Goal: Information Seeking & Learning: Find specific fact

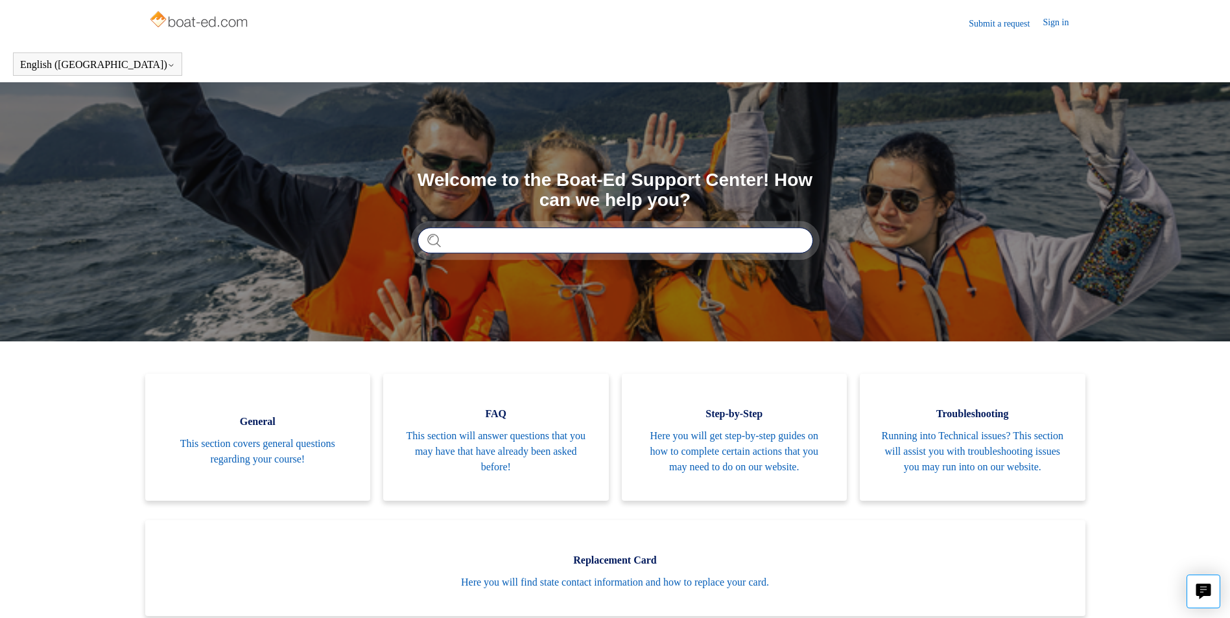
click at [532, 247] on input "Search" at bounding box center [614, 241] width 395 height 26
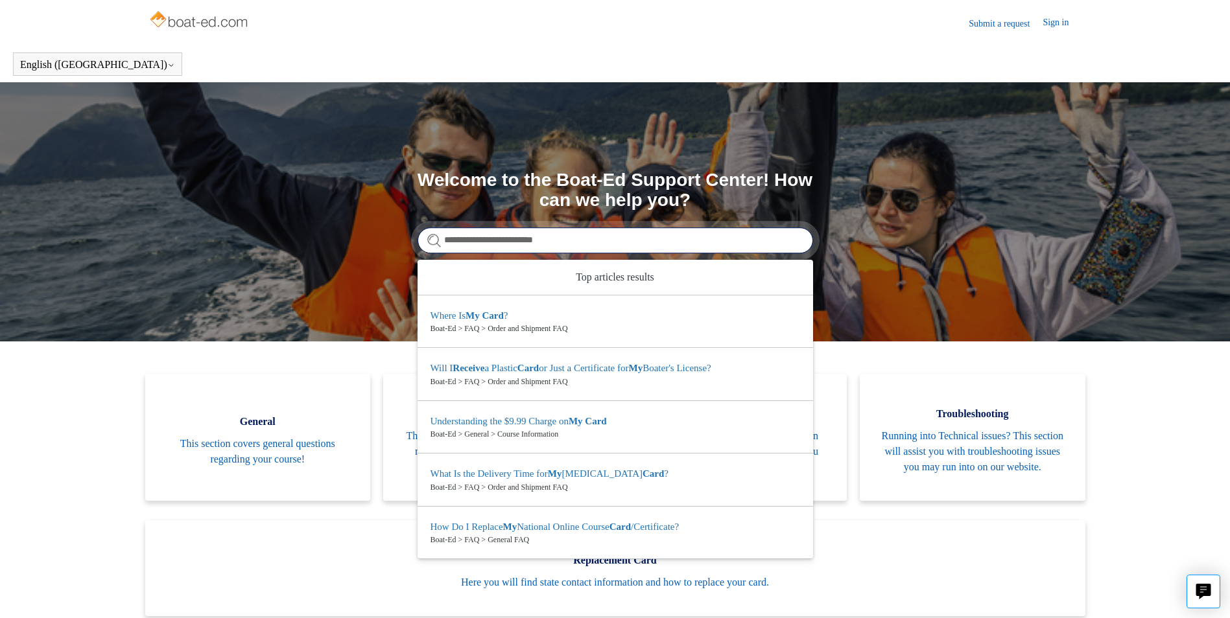
type input "**********"
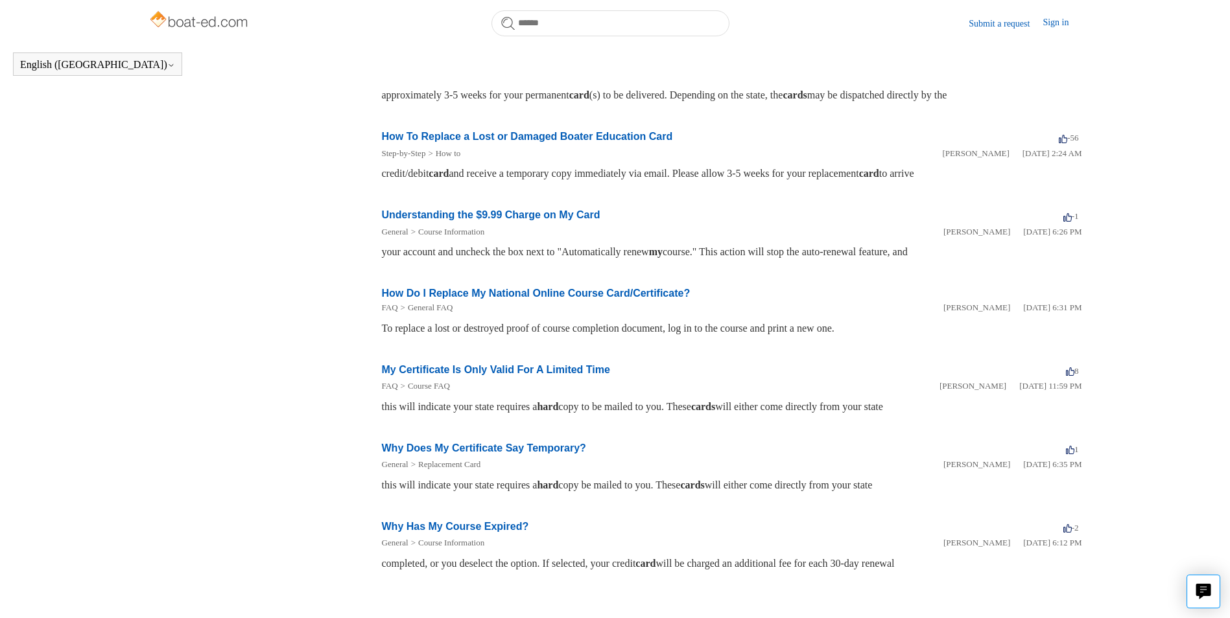
scroll to position [353, 0]
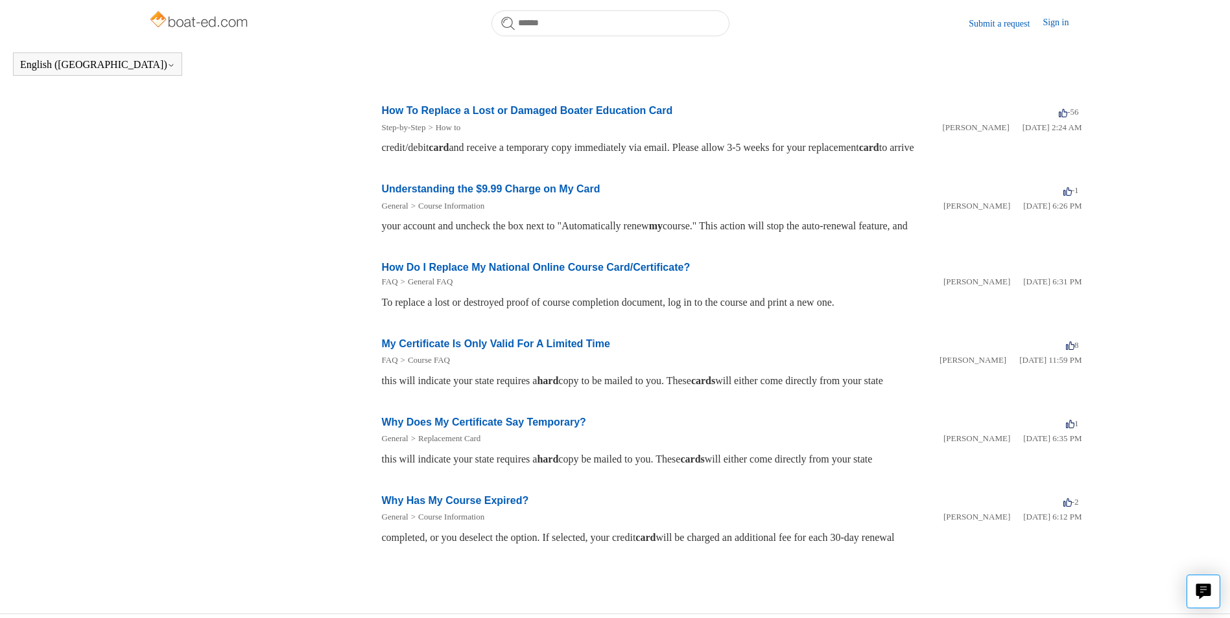
click at [531, 266] on link "How Do I Replace My National Online Course Card/Certificate?" at bounding box center [536, 267] width 309 height 11
